Goal: Book appointment/travel/reservation

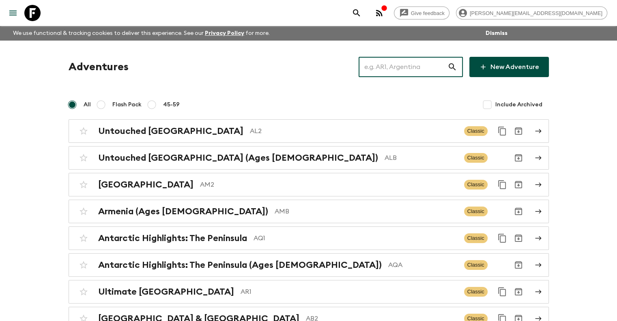
click at [381, 63] on input "text" at bounding box center [403, 67] width 89 height 23
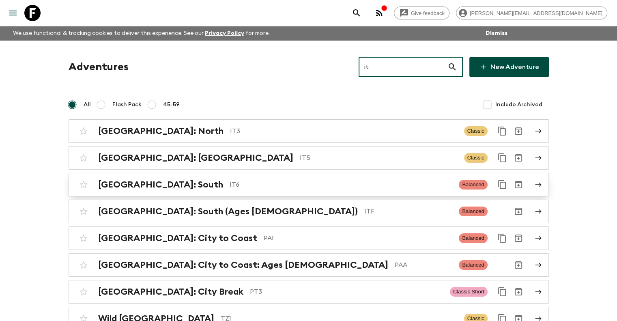
type input "it"
click at [197, 179] on div "[GEOGRAPHIC_DATA]: South IT6" at bounding box center [275, 184] width 355 height 11
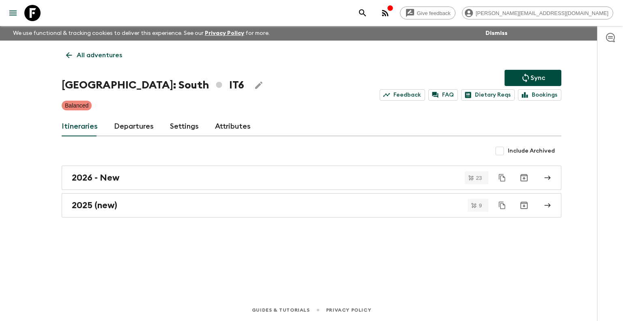
click at [134, 124] on link "Departures" at bounding box center [134, 126] width 40 height 19
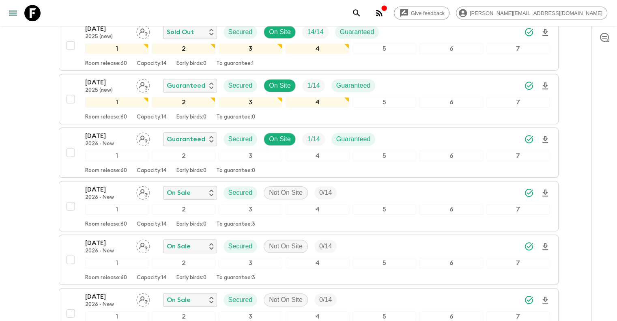
scroll to position [552, 0]
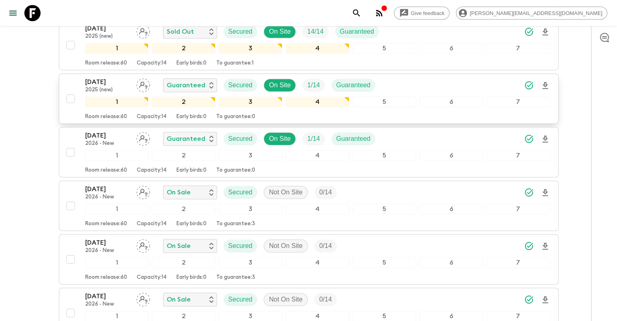
click at [405, 82] on div "[DATE] 2025 (new) Guaranteed Secured On Site 1 / 14 Guaranteed" at bounding box center [317, 85] width 465 height 16
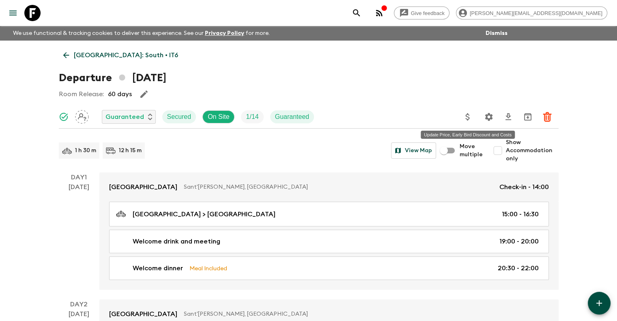
click at [467, 113] on icon "Update Price, Early Bird Discount and Costs" at bounding box center [468, 116] width 4 height 7
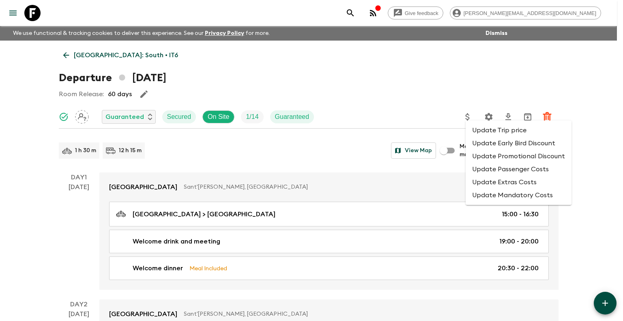
click at [581, 85] on div at bounding box center [311, 160] width 623 height 321
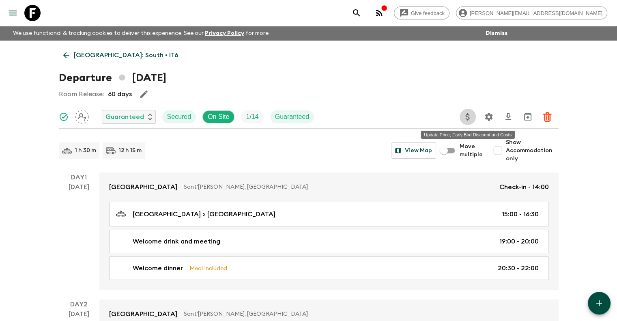
click at [468, 116] on icon "Update Price, Early Bird Discount and Costs" at bounding box center [468, 116] width 4 height 7
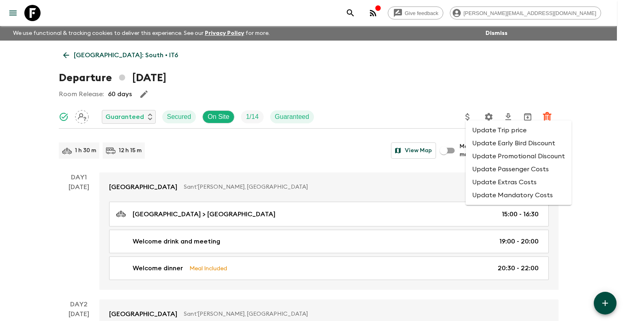
click at [478, 185] on li "Update Extras Costs" at bounding box center [519, 182] width 106 height 13
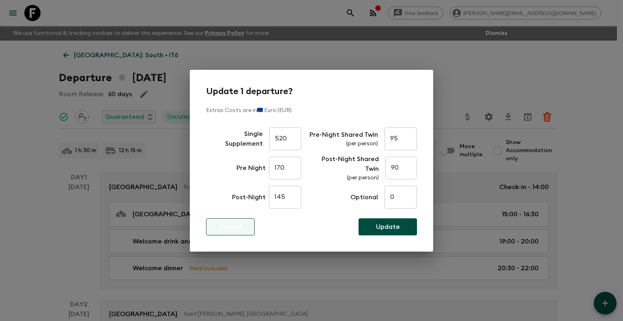
click at [232, 224] on p "Cancel" at bounding box center [230, 227] width 22 height 10
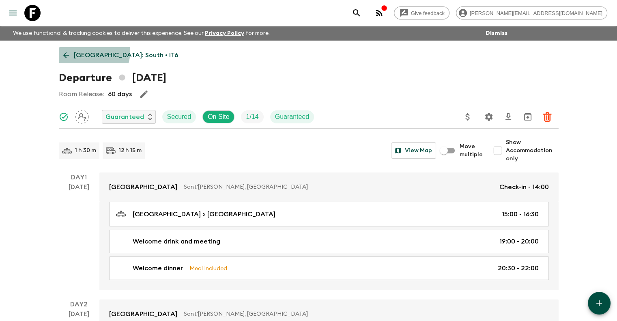
click at [88, 52] on p "[GEOGRAPHIC_DATA]: South • IT6" at bounding box center [126, 55] width 104 height 10
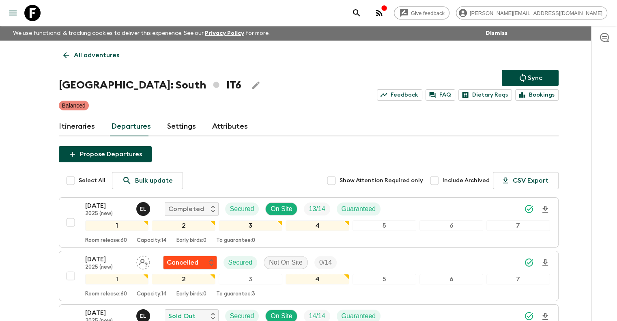
scroll to position [166, 0]
